Goal: Information Seeking & Learning: Check status

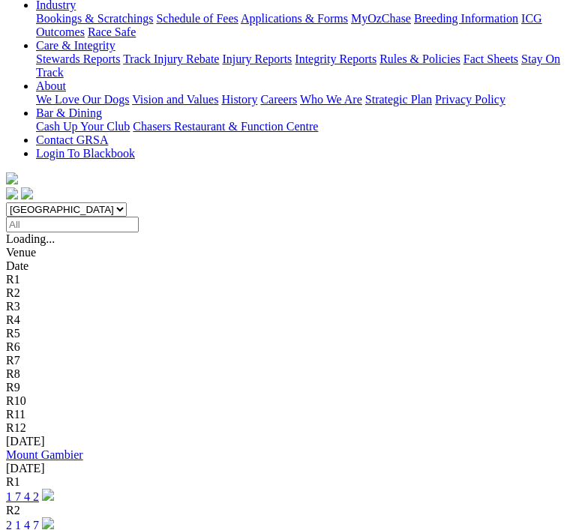
scroll to position [326, 0]
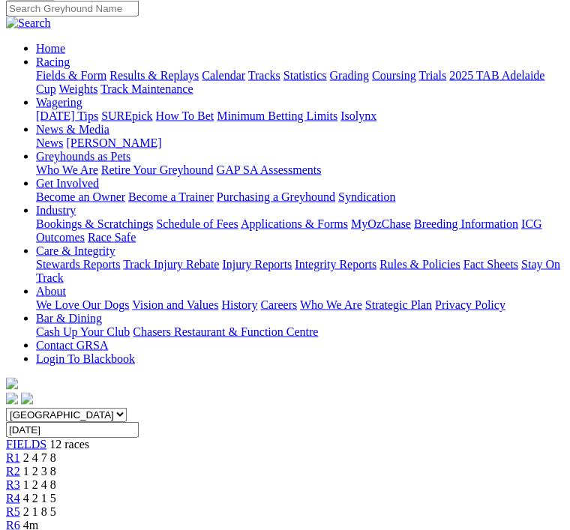
scroll to position [119, 0]
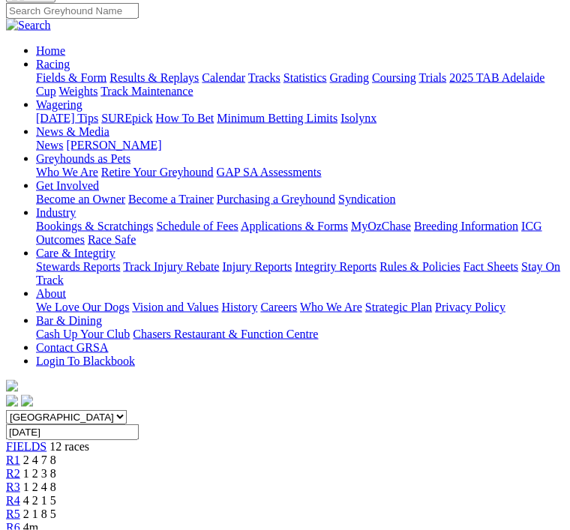
click at [56, 508] on span "2 1 8 5" at bounding box center [39, 514] width 33 height 13
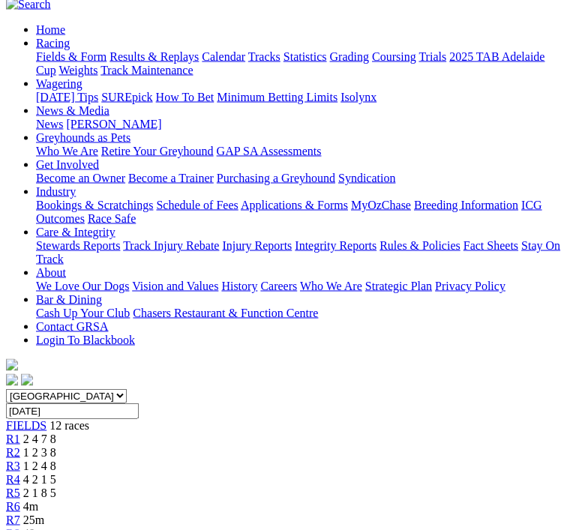
scroll to position [141, 0]
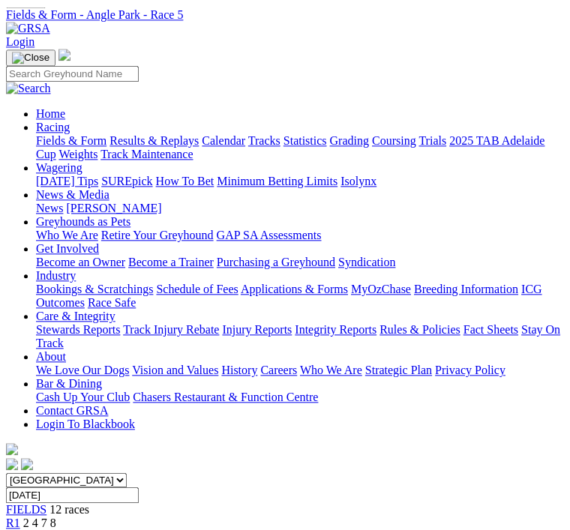
scroll to position [0, 0]
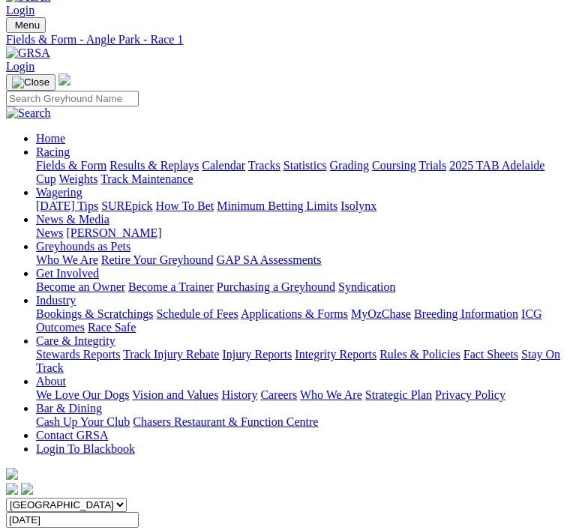
scroll to position [32, 0]
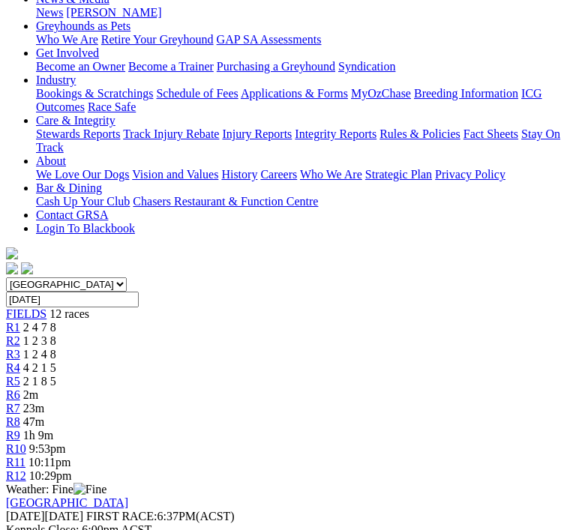
scroll to position [253, 0]
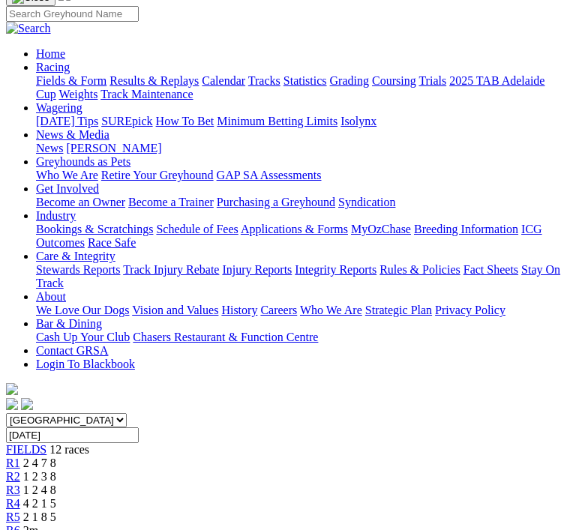
scroll to position [113, 0]
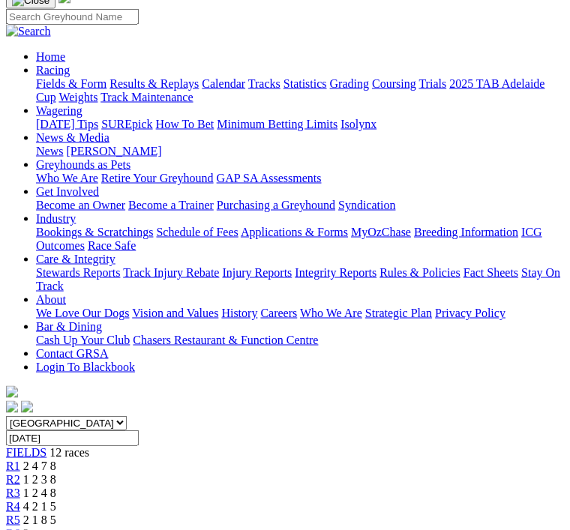
click at [56, 487] on span "1 2 4 8" at bounding box center [39, 493] width 33 height 13
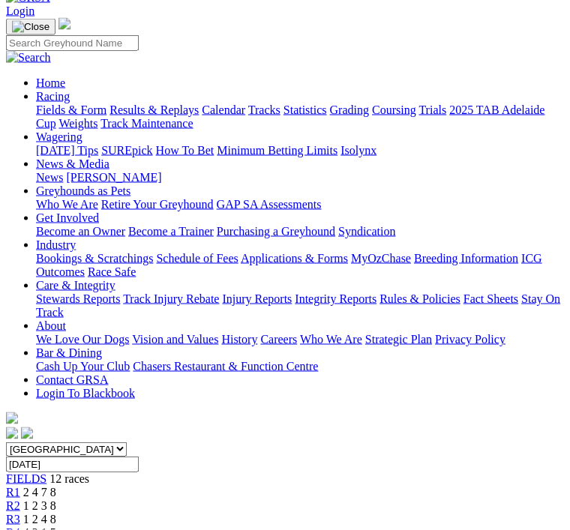
scroll to position [88, 0]
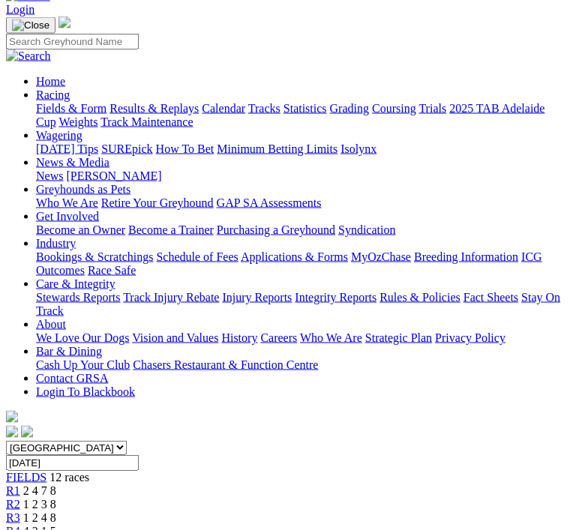
click at [20, 525] on link "R4" at bounding box center [13, 531] width 14 height 13
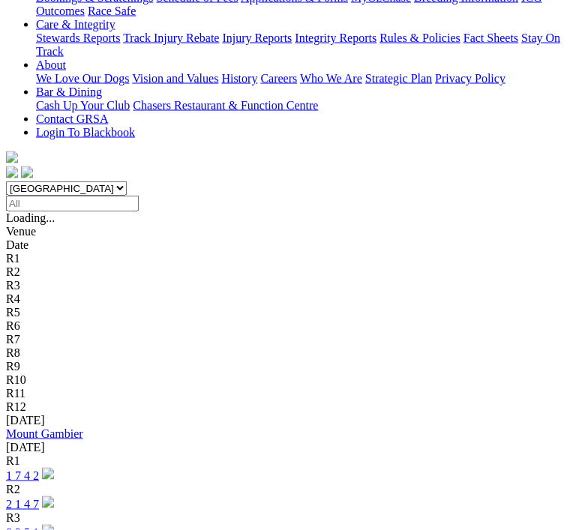
scroll to position [348, 0]
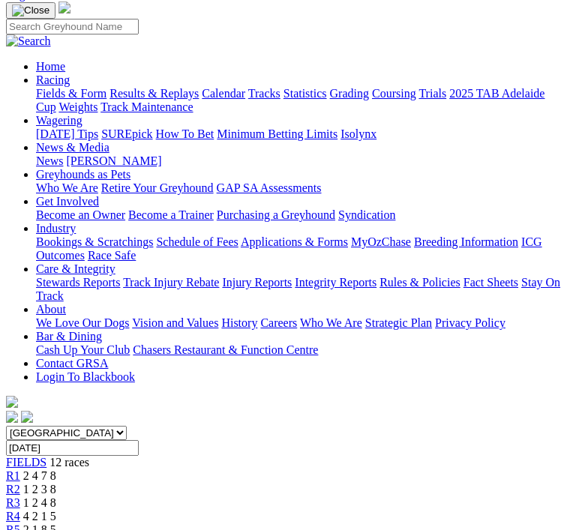
scroll to position [182, 0]
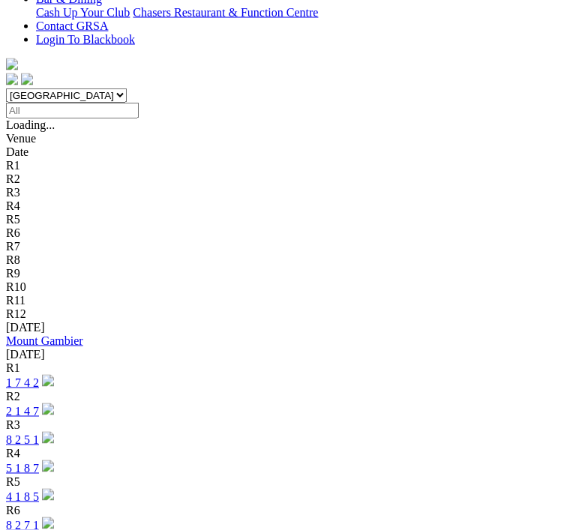
scroll to position [442, 0]
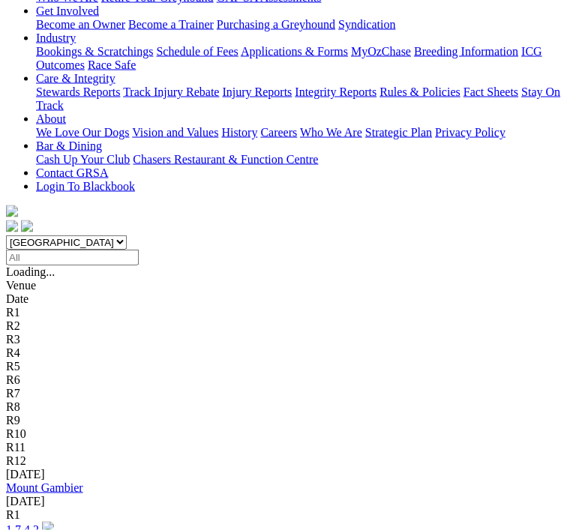
scroll to position [296, 0]
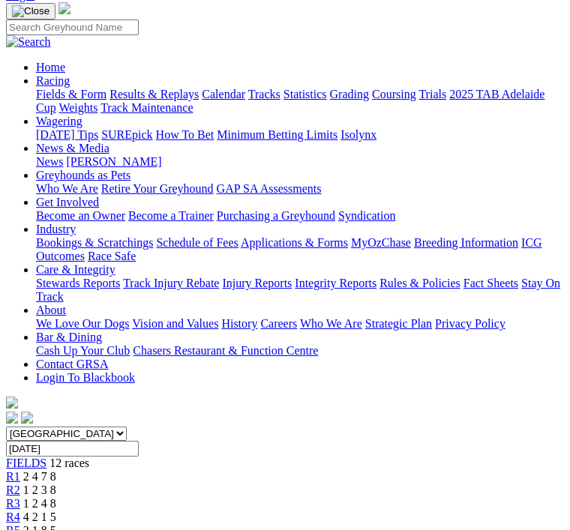
scroll to position [103, 0]
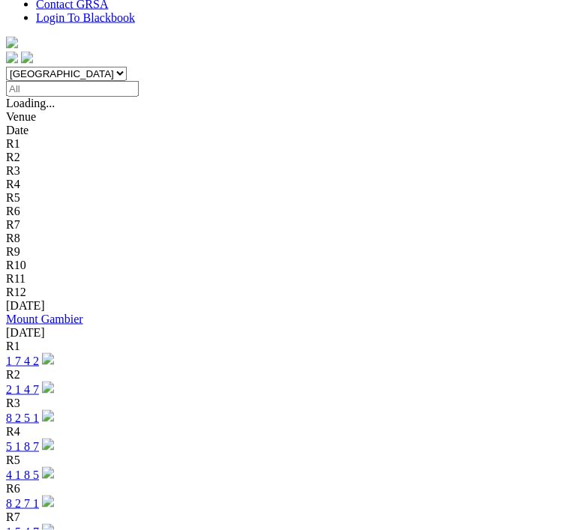
scroll to position [463, 0]
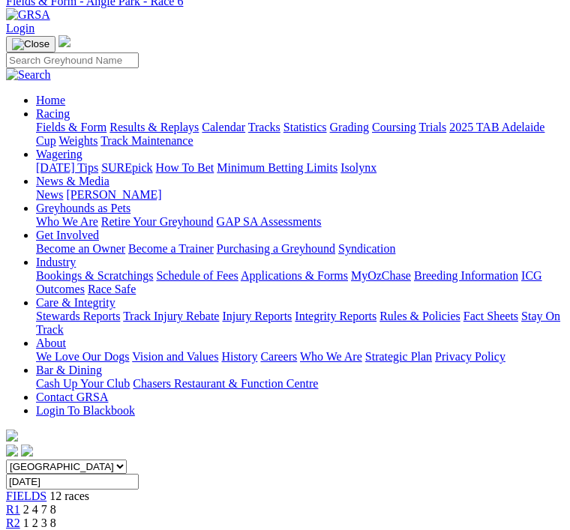
scroll to position [69, 0]
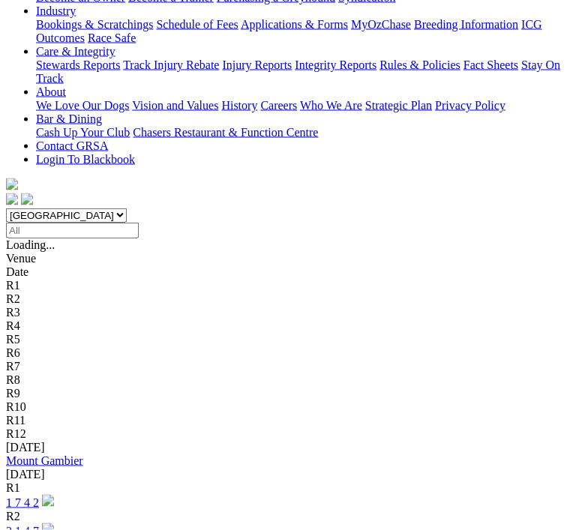
scroll to position [322, 0]
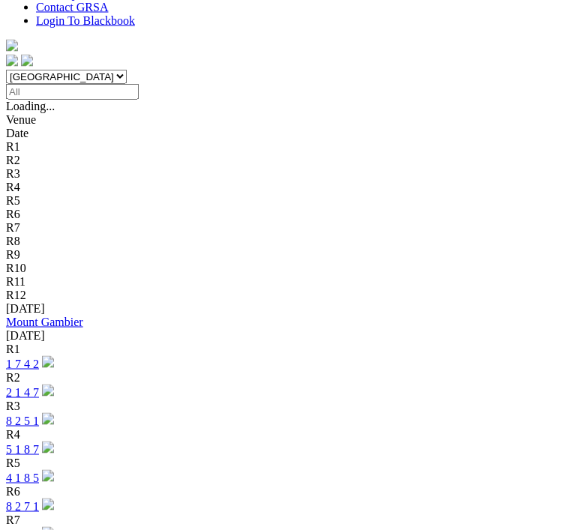
scroll to position [461, 0]
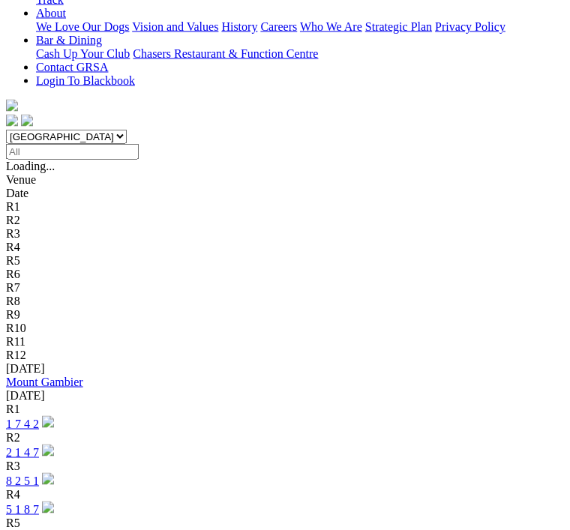
scroll to position [396, 0]
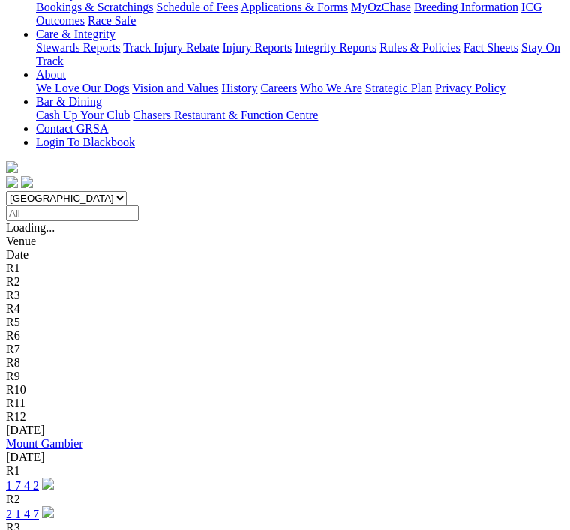
scroll to position [337, 0]
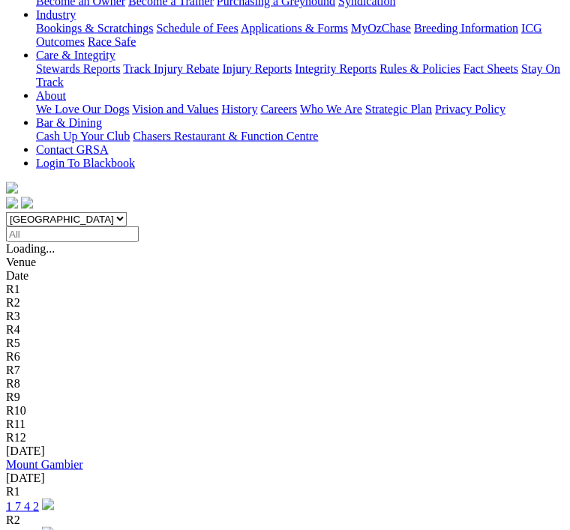
scroll to position [357, 0]
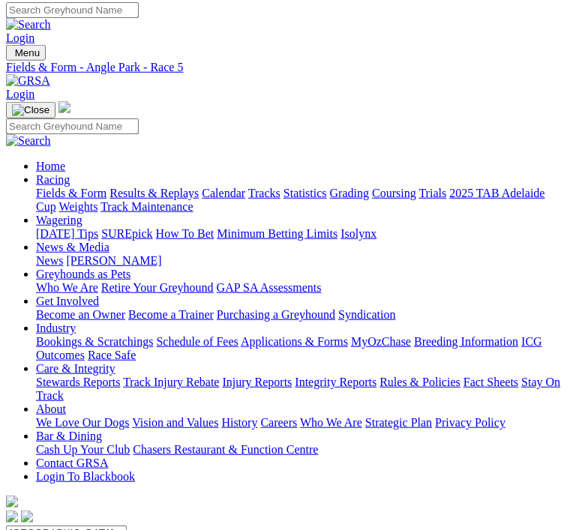
scroll to position [23, 0]
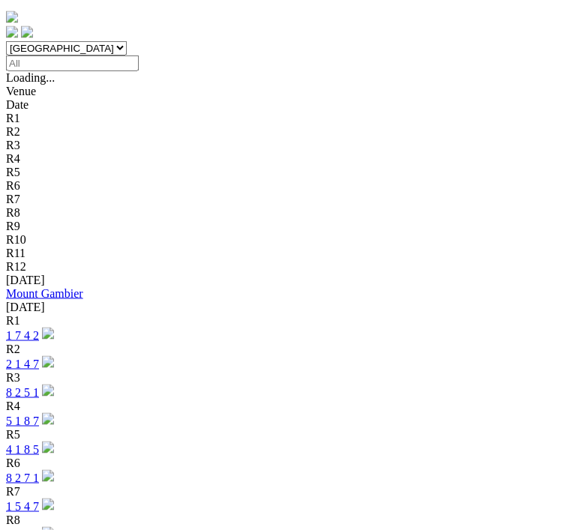
scroll to position [482, 0]
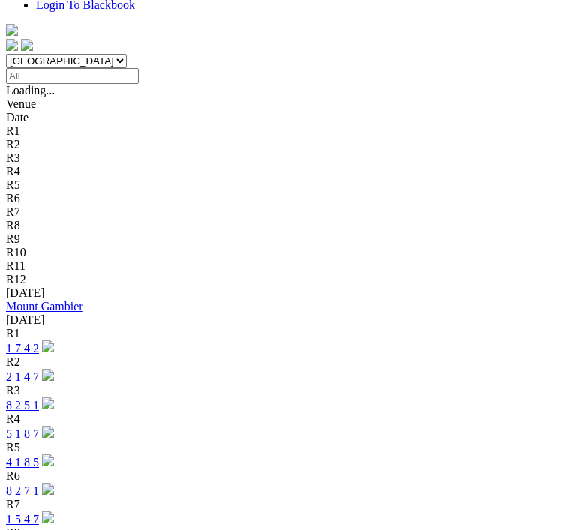
scroll to position [475, 0]
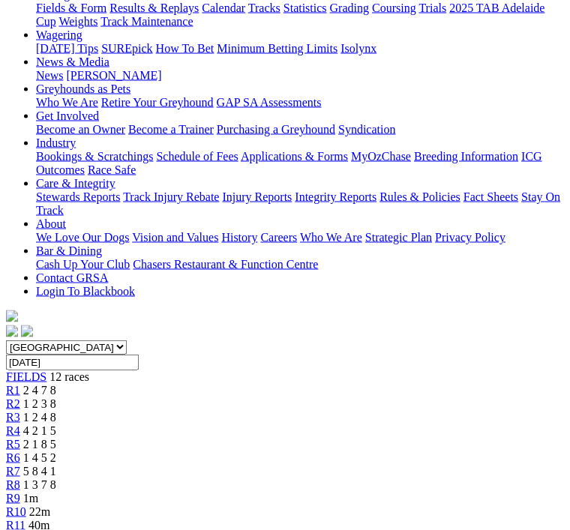
scroll to position [190, 0]
